Goal: Information Seeking & Learning: Learn about a topic

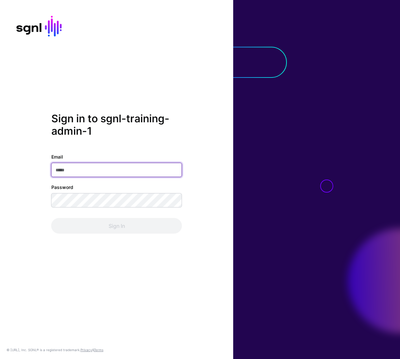
click at [107, 167] on input "Email" at bounding box center [116, 169] width 131 height 14
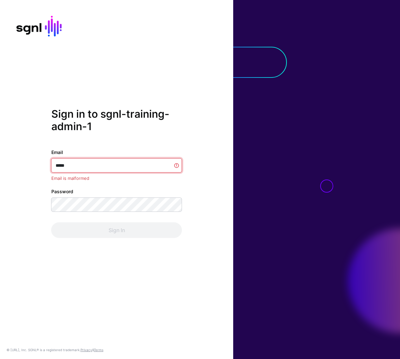
type input "******"
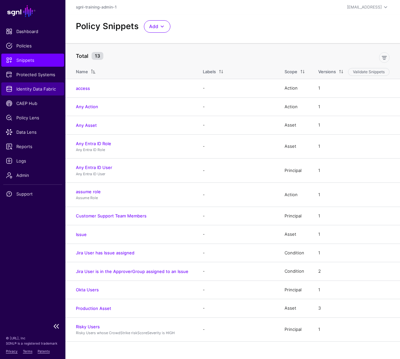
click at [37, 86] on span "Identity Data Fabric" at bounding box center [33, 89] width 54 height 7
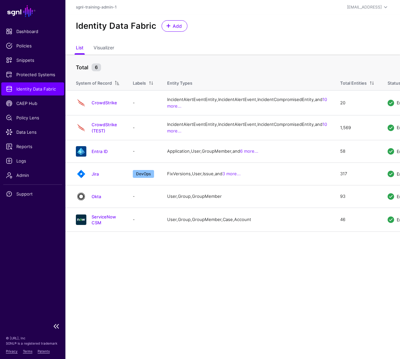
click at [38, 93] on link "Identity Data Fabric" at bounding box center [32, 88] width 63 height 13
click at [96, 199] on link "Okta" at bounding box center [95, 196] width 9 height 5
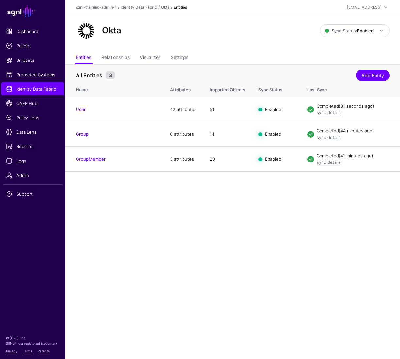
click at [204, 223] on main "SGNL Dashboard Policies Snippets Protected Systems Identity Data Fabric CAEP Hu…" at bounding box center [200, 179] width 400 height 359
click at [34, 133] on span "Data Lens" at bounding box center [33, 132] width 54 height 7
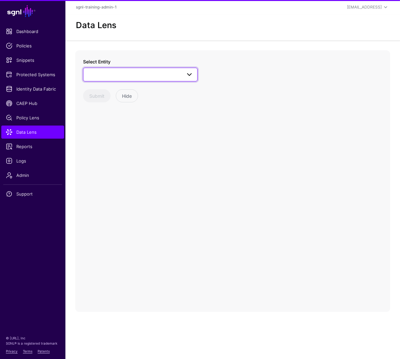
click at [135, 73] on span at bounding box center [140, 75] width 106 height 8
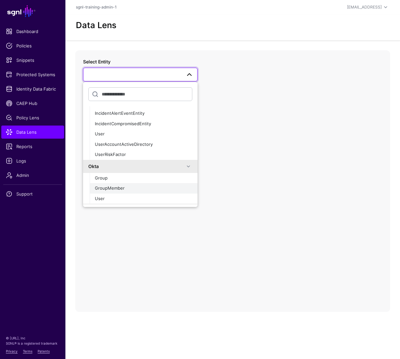
scroll to position [313, 0]
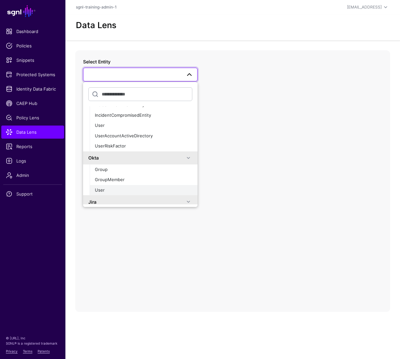
click at [109, 185] on button "User" at bounding box center [144, 190] width 108 height 10
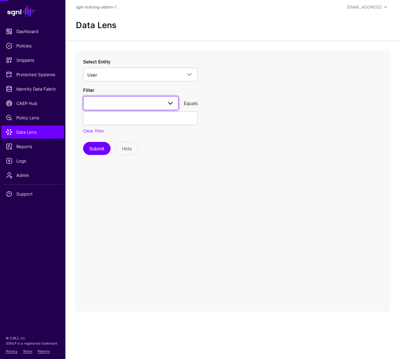
click at [144, 98] on link at bounding box center [130, 103] width 95 height 14
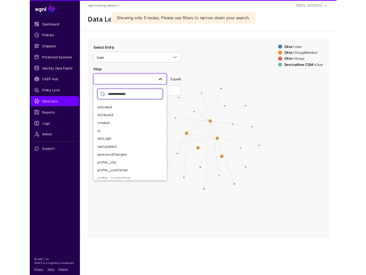
scroll to position [85, 0]
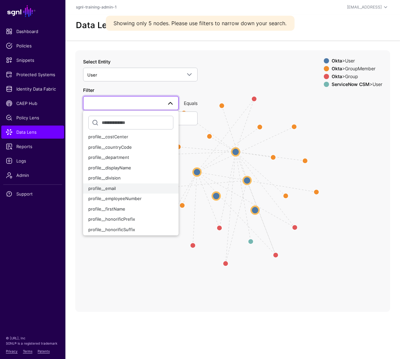
click at [123, 184] on button "profile__email" at bounding box center [130, 188] width 95 height 10
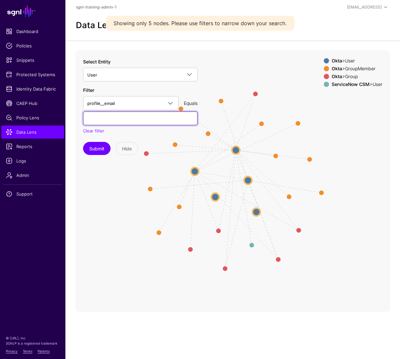
click at [125, 123] on input "text" at bounding box center [140, 118] width 114 height 14
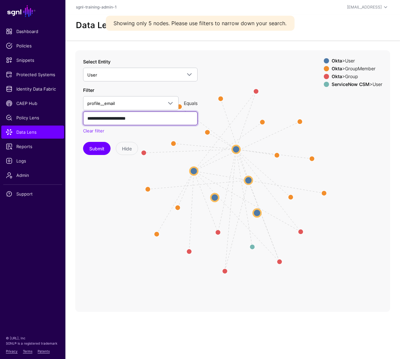
click at [83, 142] on button "Submit" at bounding box center [96, 148] width 27 height 13
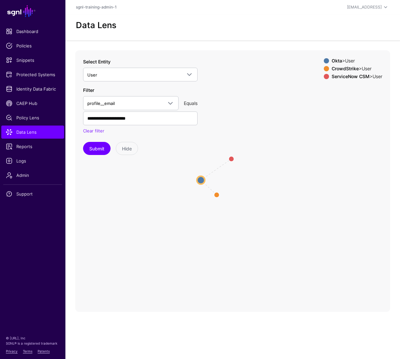
drag, startPoint x: 250, startPoint y: 187, endPoint x: 196, endPoint y: 180, distance: 53.7
click at [197, 180] on circle at bounding box center [201, 180] width 8 height 8
drag, startPoint x: 219, startPoint y: 195, endPoint x: 191, endPoint y: 187, distance: 29.6
click at [238, 209] on circle at bounding box center [236, 210] width 5 height 5
drag, startPoint x: 191, startPoint y: 179, endPoint x: 220, endPoint y: 175, distance: 28.4
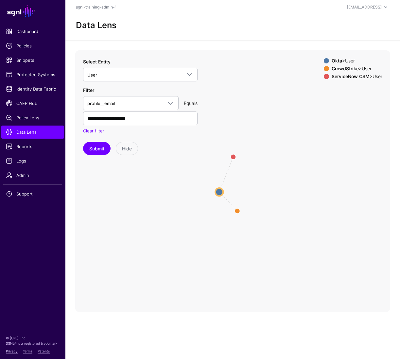
click at [218, 189] on circle at bounding box center [219, 192] width 8 height 8
drag, startPoint x: 234, startPoint y: 157, endPoint x: 240, endPoint y: 165, distance: 10.0
click at [242, 166] on circle at bounding box center [242, 164] width 10 height 10
click at [118, 117] on input "**********" at bounding box center [140, 118] width 114 height 14
click at [100, 142] on div "Select Entity User ServiceNow CSM Account Case Group GroupMember User CrowdStri…" at bounding box center [140, 106] width 114 height 97
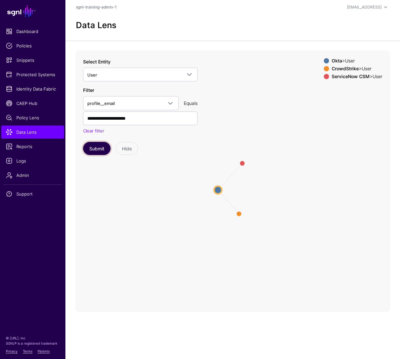
click at [100, 145] on button "Submit" at bounding box center [96, 148] width 27 height 13
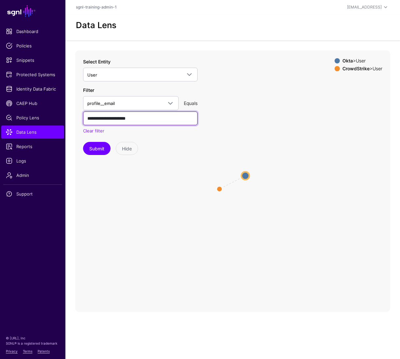
click at [118, 118] on input "**********" at bounding box center [140, 118] width 114 height 14
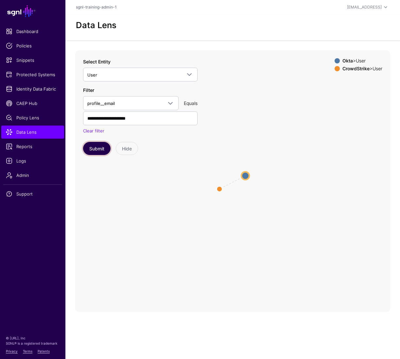
click at [101, 146] on button "Submit" at bounding box center [96, 148] width 27 height 13
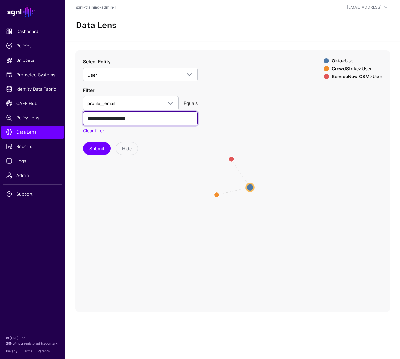
click at [118, 117] on input "**********" at bounding box center [140, 118] width 114 height 14
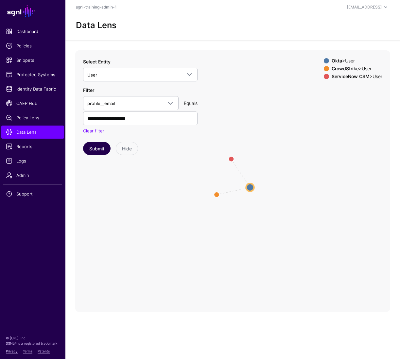
click at [100, 155] on icon "same_as same_as User User User User User User" at bounding box center [232, 180] width 315 height 261
click at [99, 149] on button "Submit" at bounding box center [96, 148] width 27 height 13
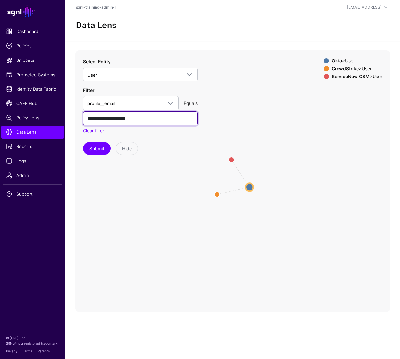
click at [119, 119] on input "**********" at bounding box center [140, 118] width 114 height 14
click at [116, 118] on input "**********" at bounding box center [140, 118] width 114 height 14
click at [118, 118] on input "**********" at bounding box center [140, 118] width 114 height 14
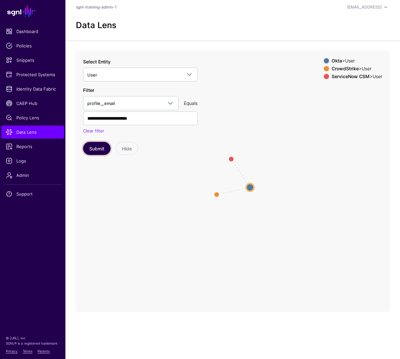
click at [105, 152] on button "Submit" at bounding box center [96, 148] width 27 height 13
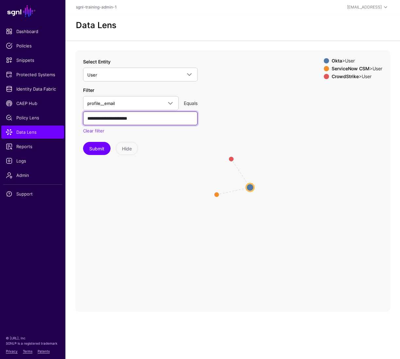
drag, startPoint x: 120, startPoint y: 118, endPoint x: 124, endPoint y: 125, distance: 8.6
click at [121, 118] on input "**********" at bounding box center [140, 118] width 114 height 14
type input "**********"
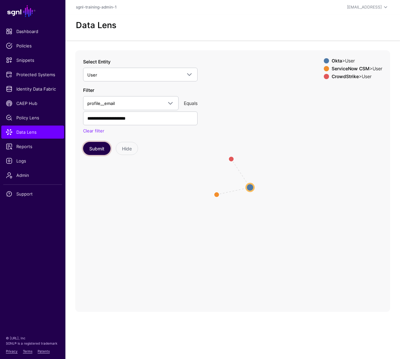
click at [93, 152] on button "Submit" at bounding box center [96, 148] width 27 height 13
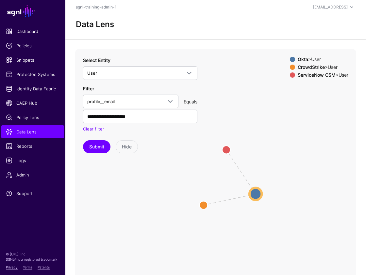
drag, startPoint x: 263, startPoint y: 191, endPoint x: 333, endPoint y: 206, distance: 71.9
click at [333, 205] on icon "same_as same_as User User User User User User" at bounding box center [215, 179] width 281 height 261
click at [36, 89] on span "Identity Data Fabric" at bounding box center [33, 89] width 54 height 7
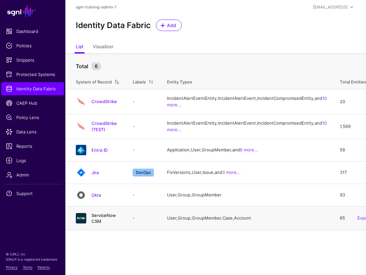
click at [116, 224] on link "ServiceNow CSM" at bounding box center [103, 218] width 25 height 11
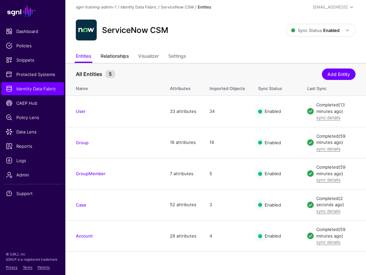
click at [115, 60] on link "Relationships" at bounding box center [115, 57] width 28 height 12
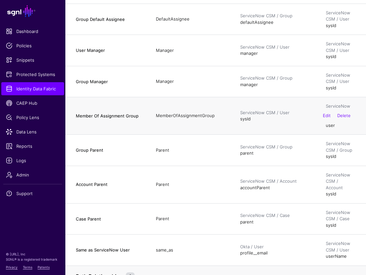
scroll to position [187, 0]
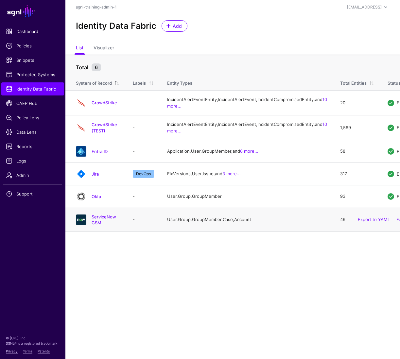
click at [102, 225] on div "ServiceNow CSM" at bounding box center [97, 220] width 49 height 12
click at [104, 225] on link "ServiceNow CSM" at bounding box center [103, 219] width 25 height 11
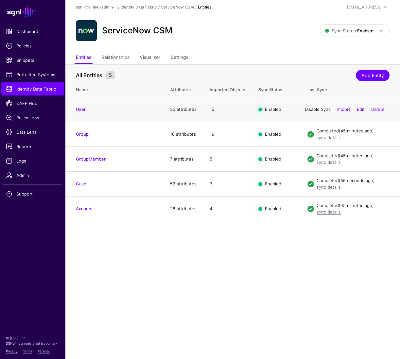
click at [312, 109] on link "Disable Sync" at bounding box center [317, 109] width 26 height 5
click at [312, 109] on link "Enable Sync" at bounding box center [317, 109] width 25 height 5
click at [243, 244] on main "SGNL Dashboard Policies Snippets Protected Systems Identity Data Fabric CAEP Hu…" at bounding box center [200, 179] width 400 height 359
